Goal: Find specific page/section: Find specific page/section

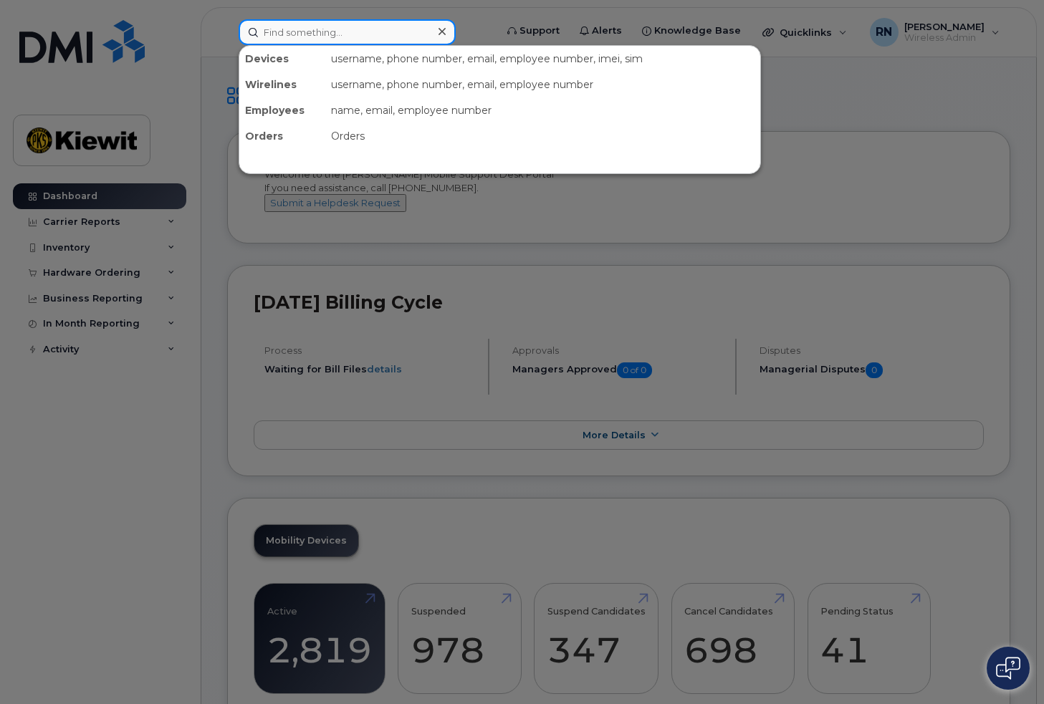
click at [282, 27] on input at bounding box center [347, 32] width 217 height 26
paste input "89302610207725377961"
type input "89302610207725377961"
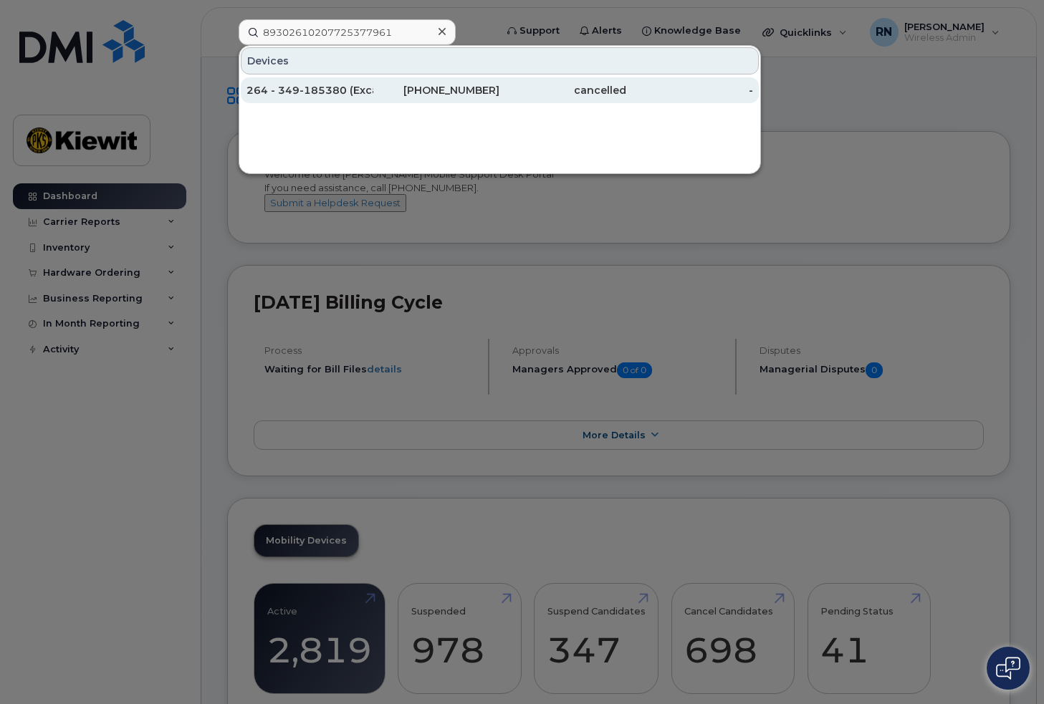
click at [317, 91] on div "264 - 349-185380 (Excavator)" at bounding box center [309, 90] width 127 height 14
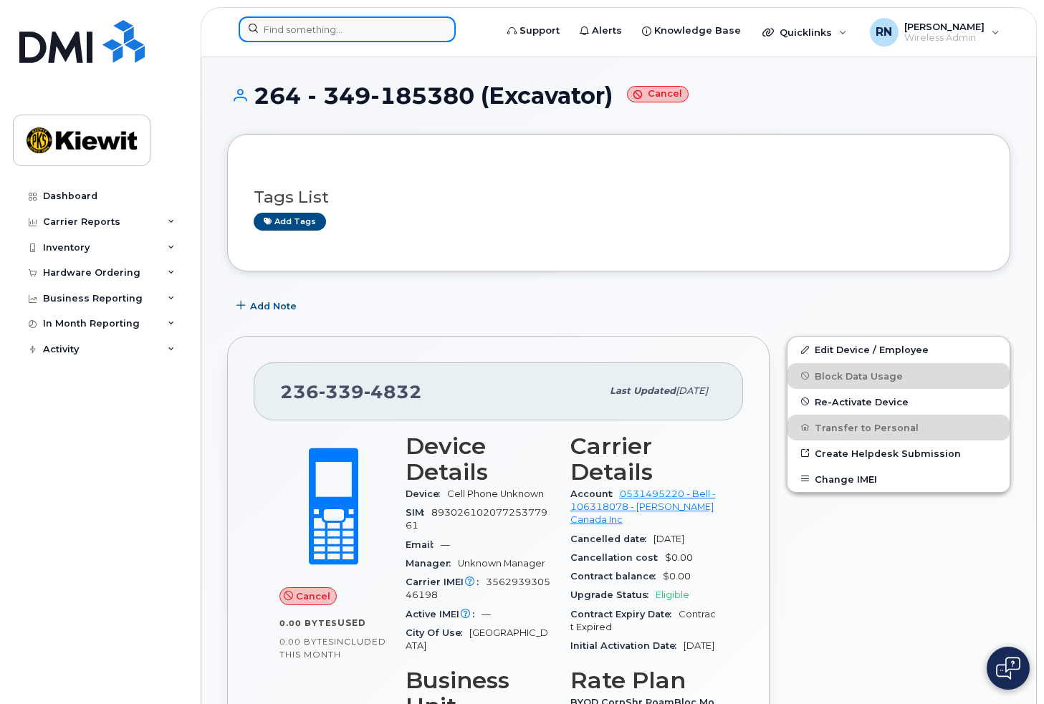
click at [297, 27] on input at bounding box center [347, 29] width 217 height 26
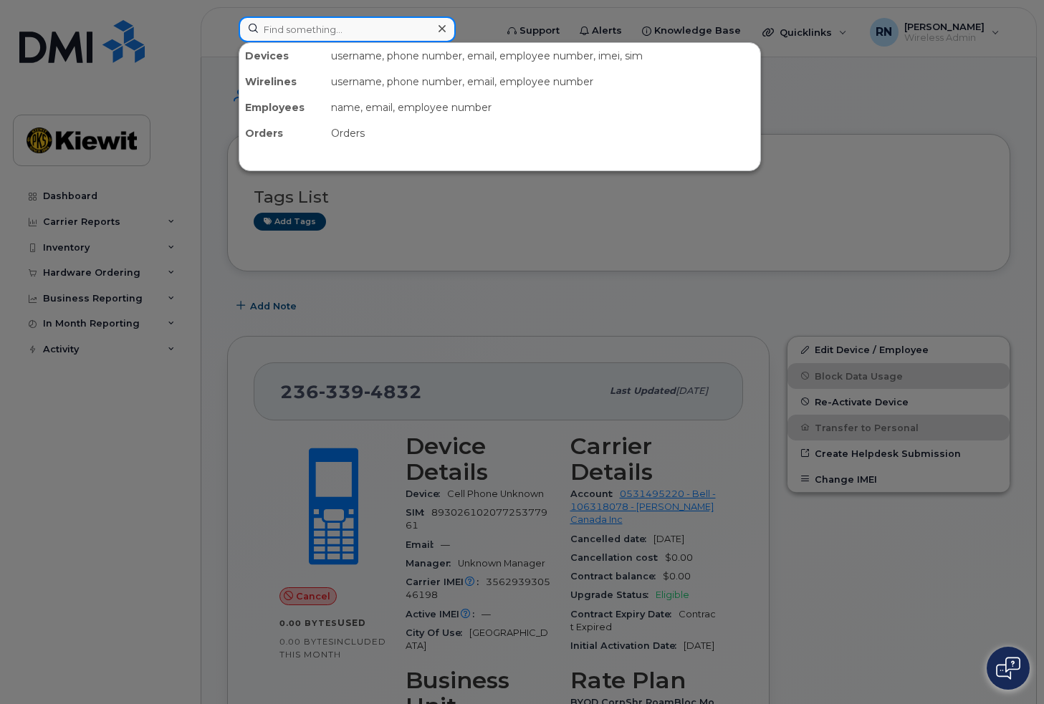
paste input "89302610207725377979"
type input "89302610207725377979"
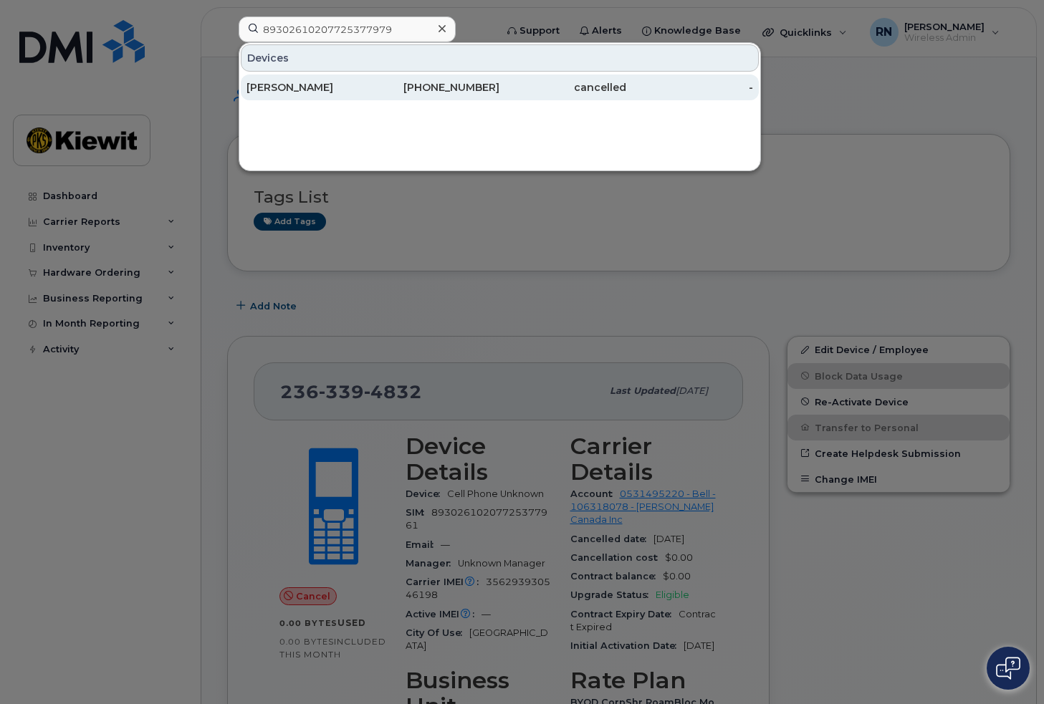
click at [293, 89] on div "[PERSON_NAME]" at bounding box center [309, 87] width 127 height 14
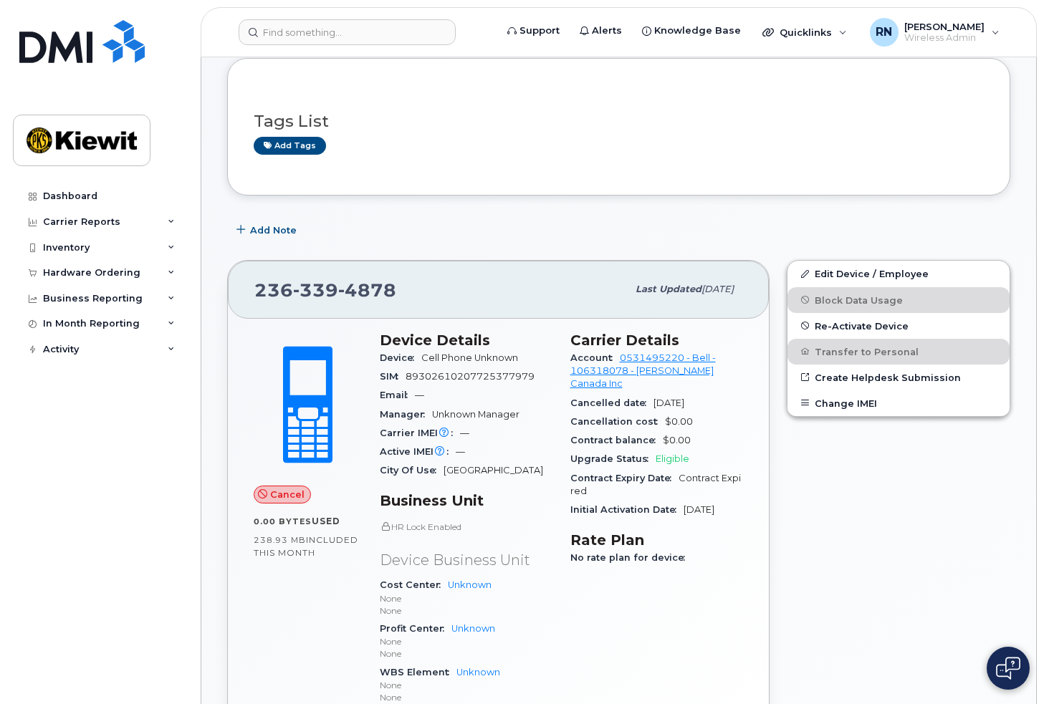
scroll to position [90, 0]
